Goal: Find specific page/section: Find specific page/section

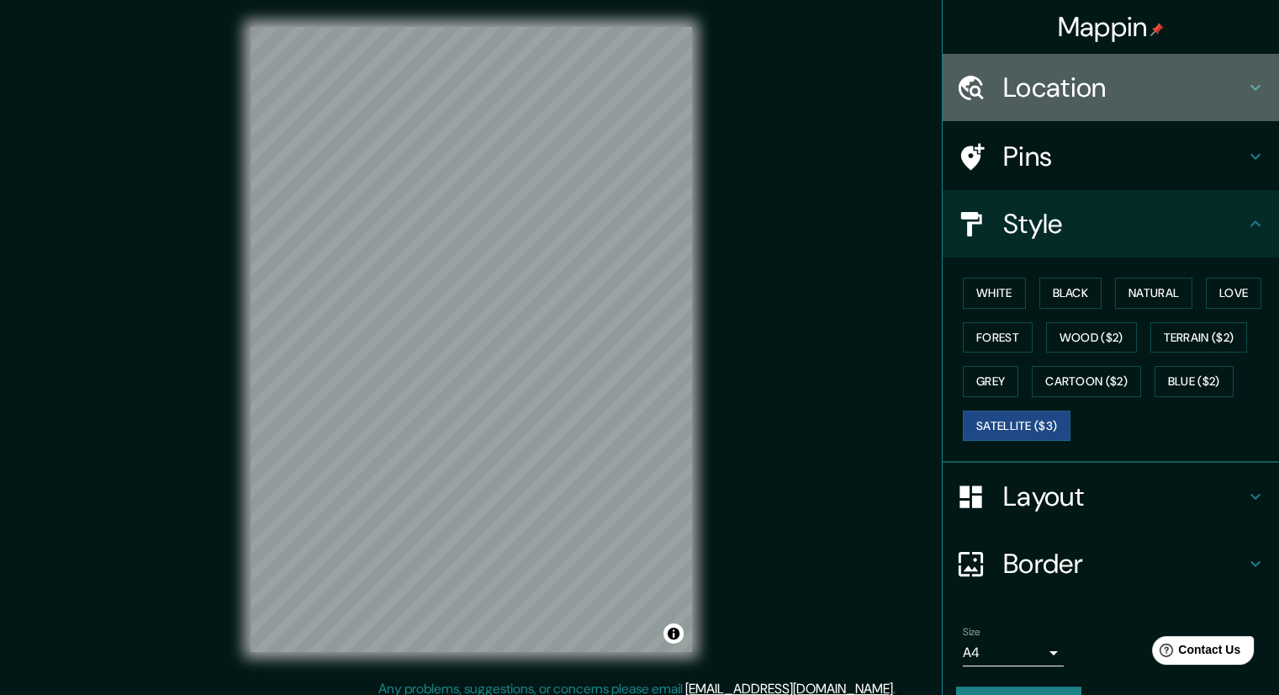
click at [1024, 98] on h4 "Location" at bounding box center [1124, 88] width 242 height 34
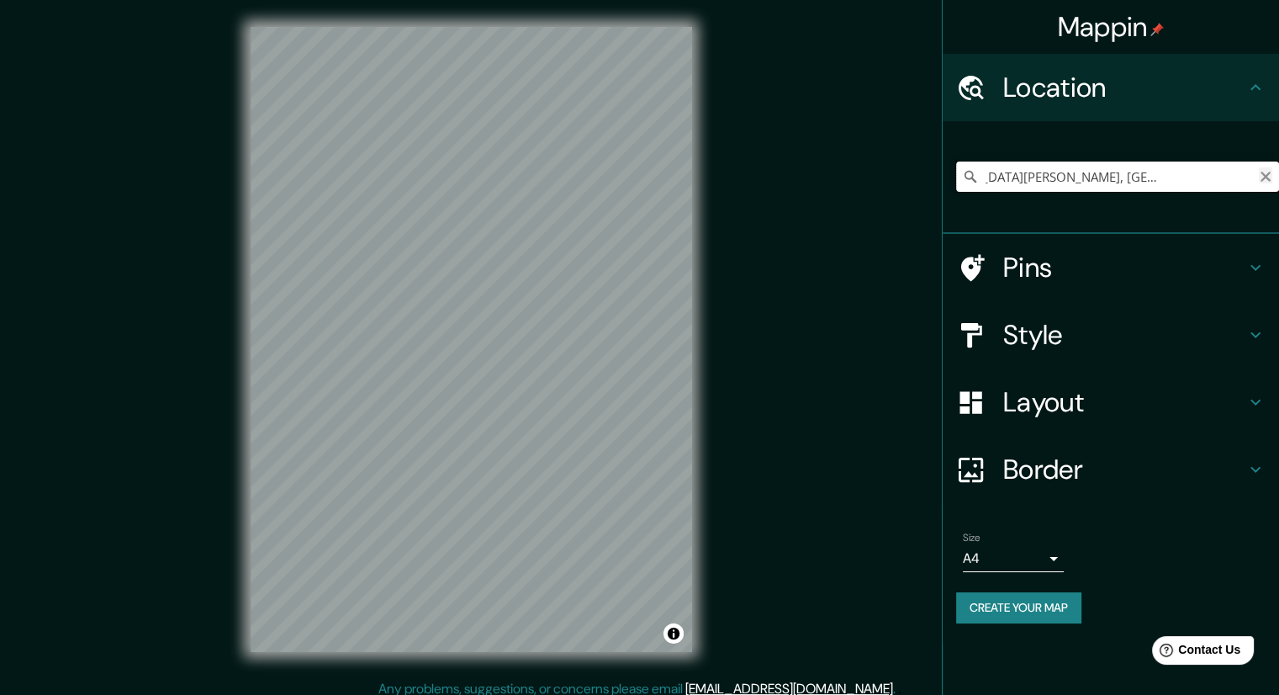
scroll to position [0, 91]
drag, startPoint x: 1197, startPoint y: 174, endPoint x: 1266, endPoint y: 180, distance: 70.0
click at [1266, 180] on div "[GEOGRAPHIC_DATA][PERSON_NAME], [GEOGRAPHIC_DATA][PERSON_NAME], [GEOGRAPHIC_DAT…" at bounding box center [1117, 176] width 323 height 30
click at [1266, 180] on icon "Clear" at bounding box center [1265, 176] width 13 height 13
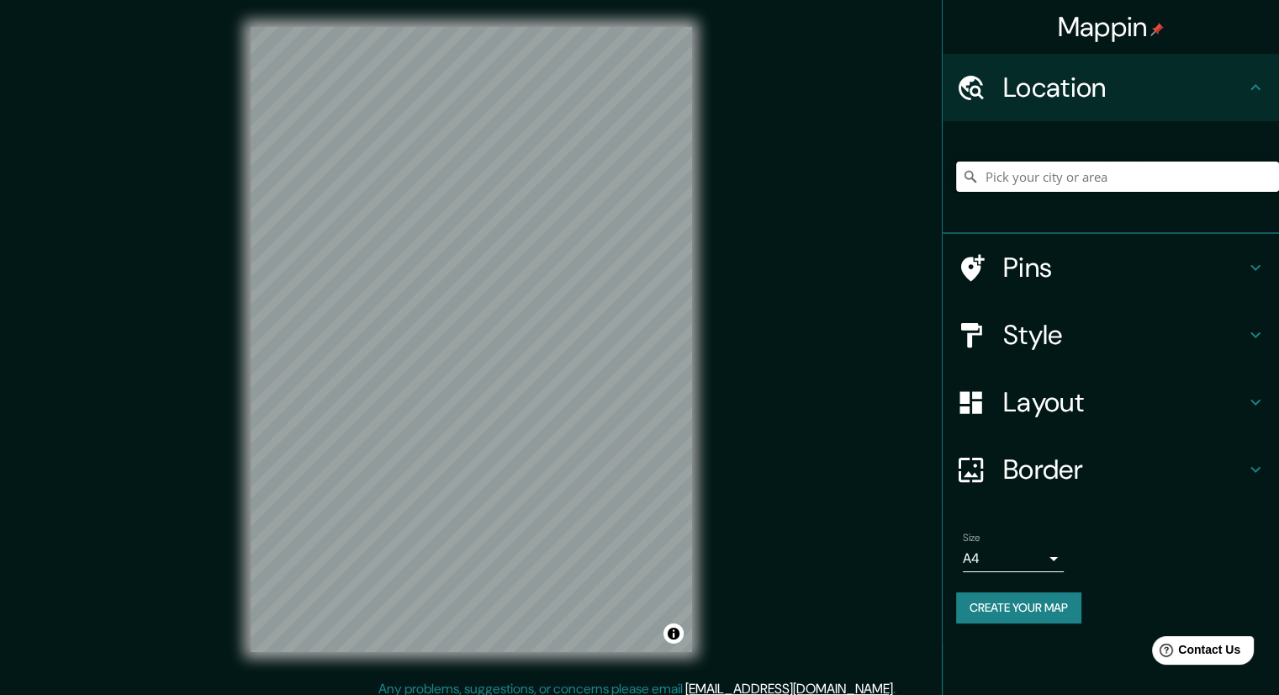
paste input "[STREET_ADDRESS]"
type input "[STREET_ADDRESS]"
click at [1266, 180] on icon "Clear" at bounding box center [1265, 176] width 13 height 13
click at [1266, 180] on input "Pick your city or area" at bounding box center [1117, 176] width 323 height 30
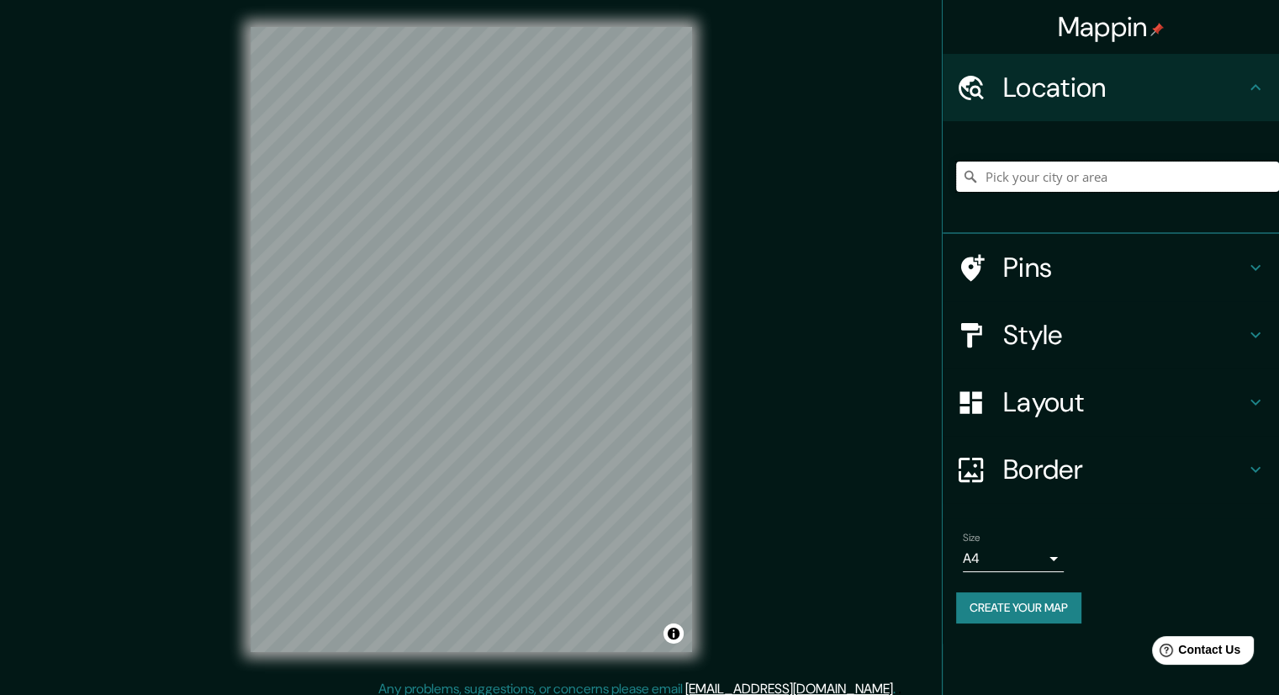
click at [1266, 180] on input "Pick your city or area" at bounding box center [1117, 176] width 323 height 30
paste input "[STREET_ADDRESS]"
type input "[STREET_ADDRESS]"
